Goal: Find specific page/section: Find specific page/section

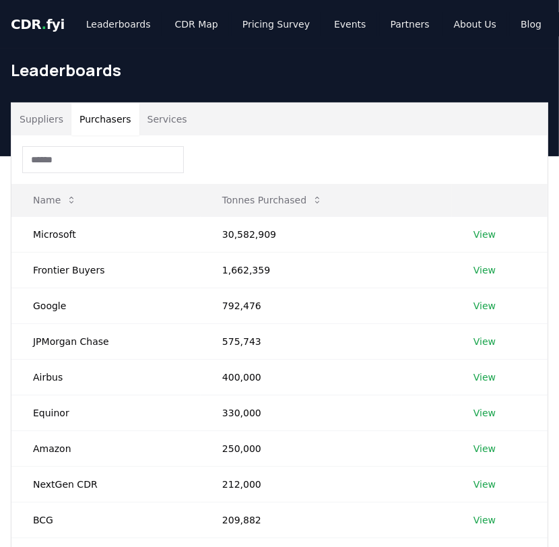
click at [123, 119] on button "Purchasers" at bounding box center [105, 119] width 68 height 32
click at [476, 235] on link "View" at bounding box center [484, 234] width 22 height 13
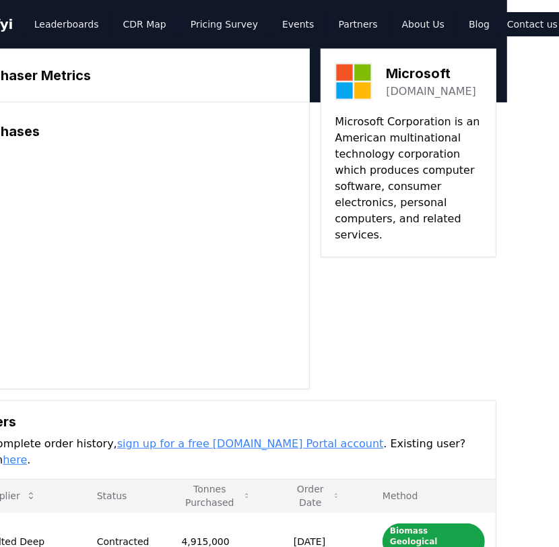
scroll to position [0, 55]
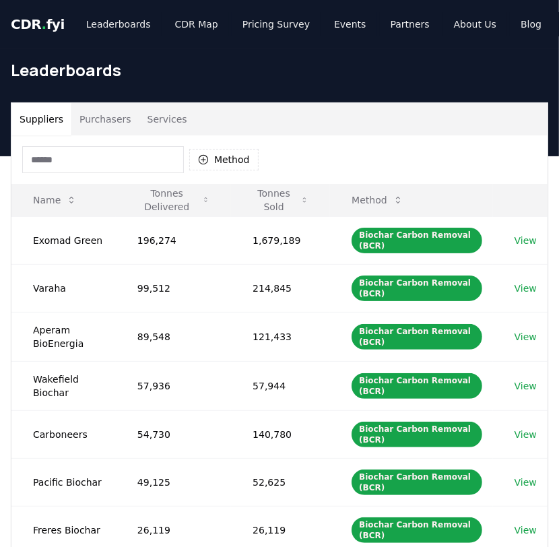
click at [112, 114] on button "Purchasers" at bounding box center [105, 119] width 68 height 32
